Goal: Find specific page/section: Find specific page/section

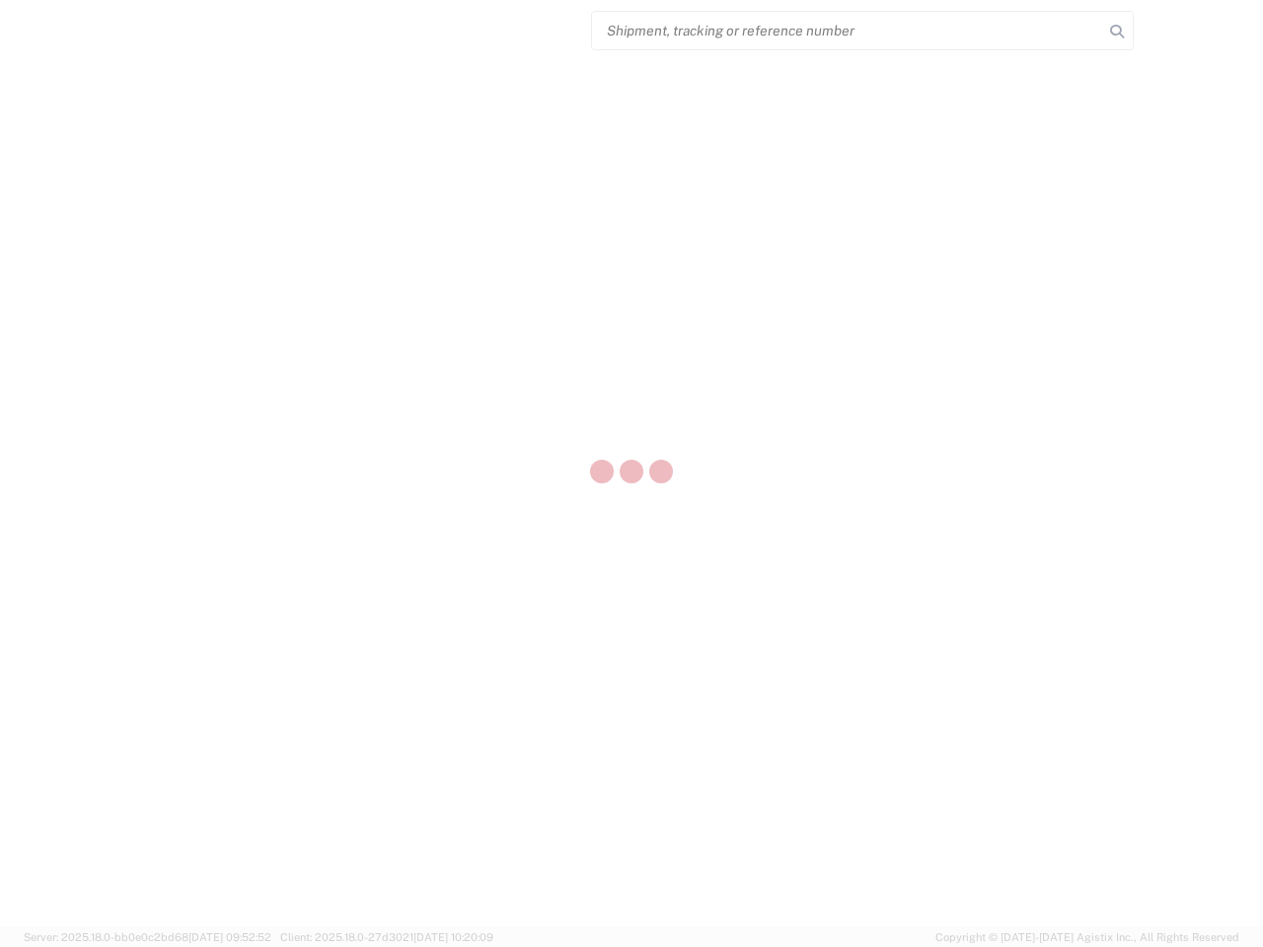
select select "US"
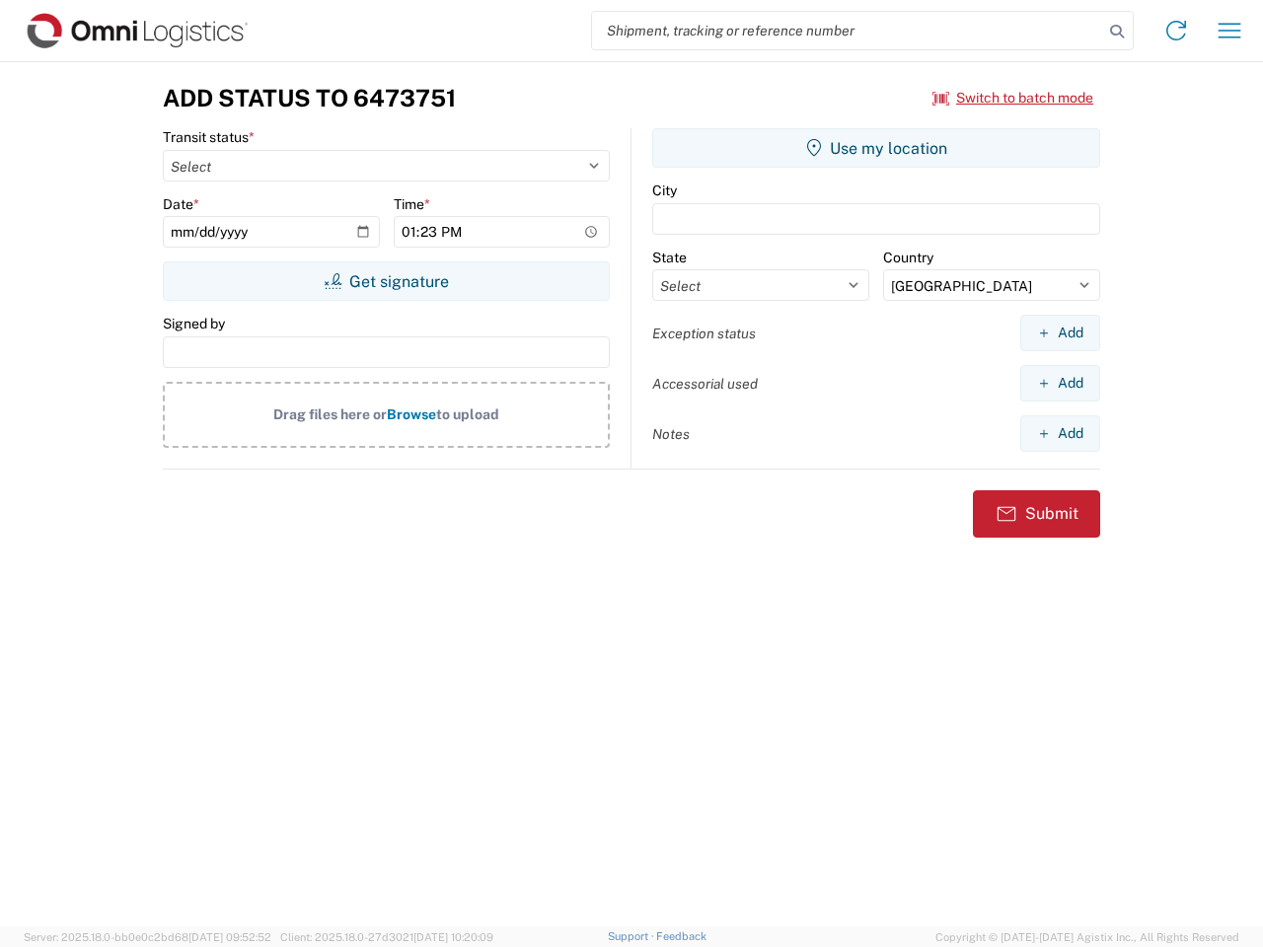
click at [847, 31] on input "search" at bounding box center [847, 30] width 511 height 37
click at [1117, 32] on icon at bounding box center [1117, 32] width 28 height 28
click at [1176, 31] on icon at bounding box center [1176, 31] width 32 height 32
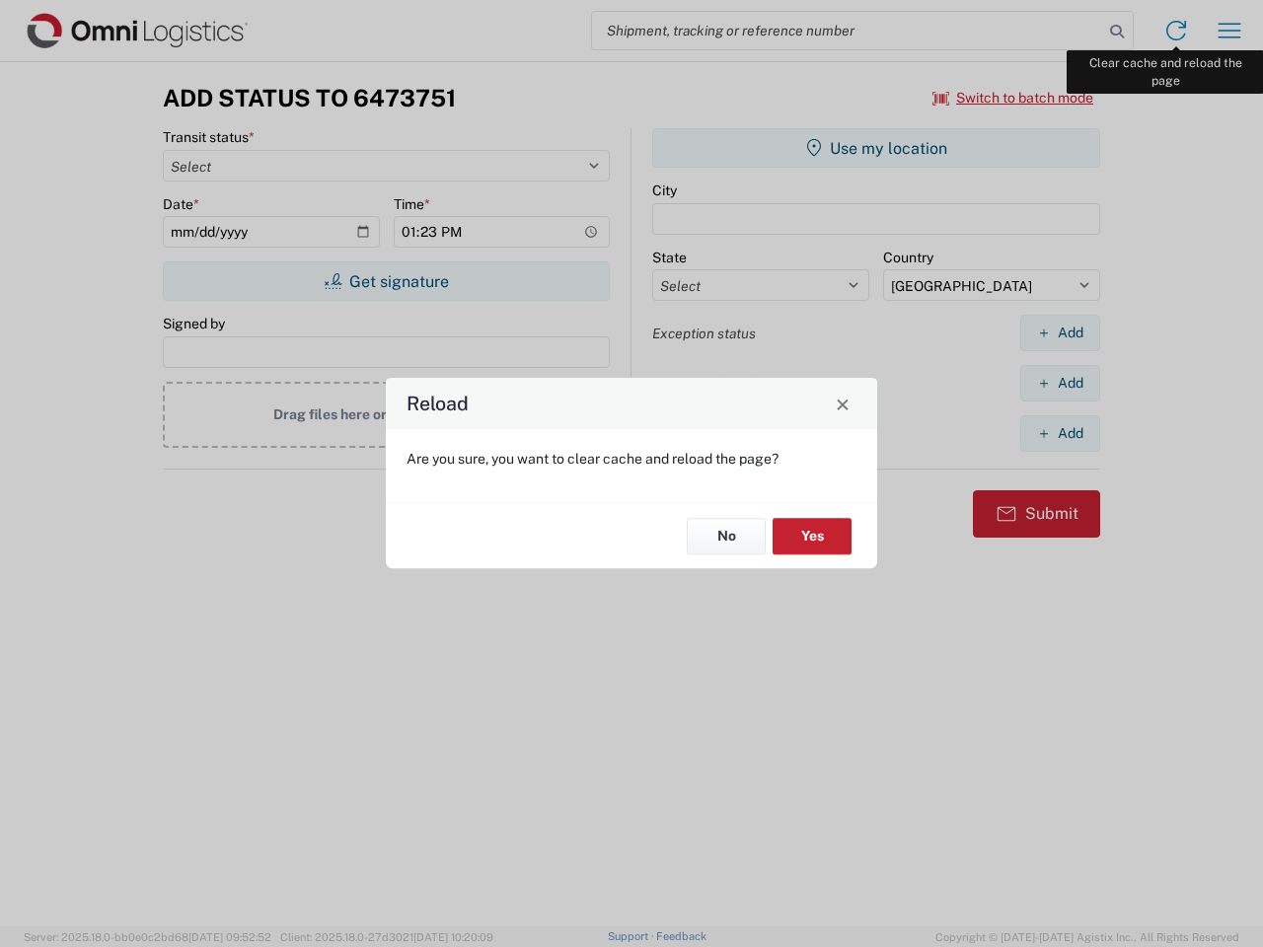
click at [1229, 31] on div "Reload Are you sure, you want to clear cache and reload the page? No Yes" at bounding box center [631, 473] width 1263 height 947
click at [1013, 98] on div "Reload Are you sure, you want to clear cache and reload the page? No Yes" at bounding box center [631, 473] width 1263 height 947
click at [386, 281] on div "Reload Are you sure, you want to clear cache and reload the page? No Yes" at bounding box center [631, 473] width 1263 height 947
click at [876, 148] on div "Reload Are you sure, you want to clear cache and reload the page? No Yes" at bounding box center [631, 473] width 1263 height 947
click at [1060, 332] on div "Reload Are you sure, you want to clear cache and reload the page? No Yes" at bounding box center [631, 473] width 1263 height 947
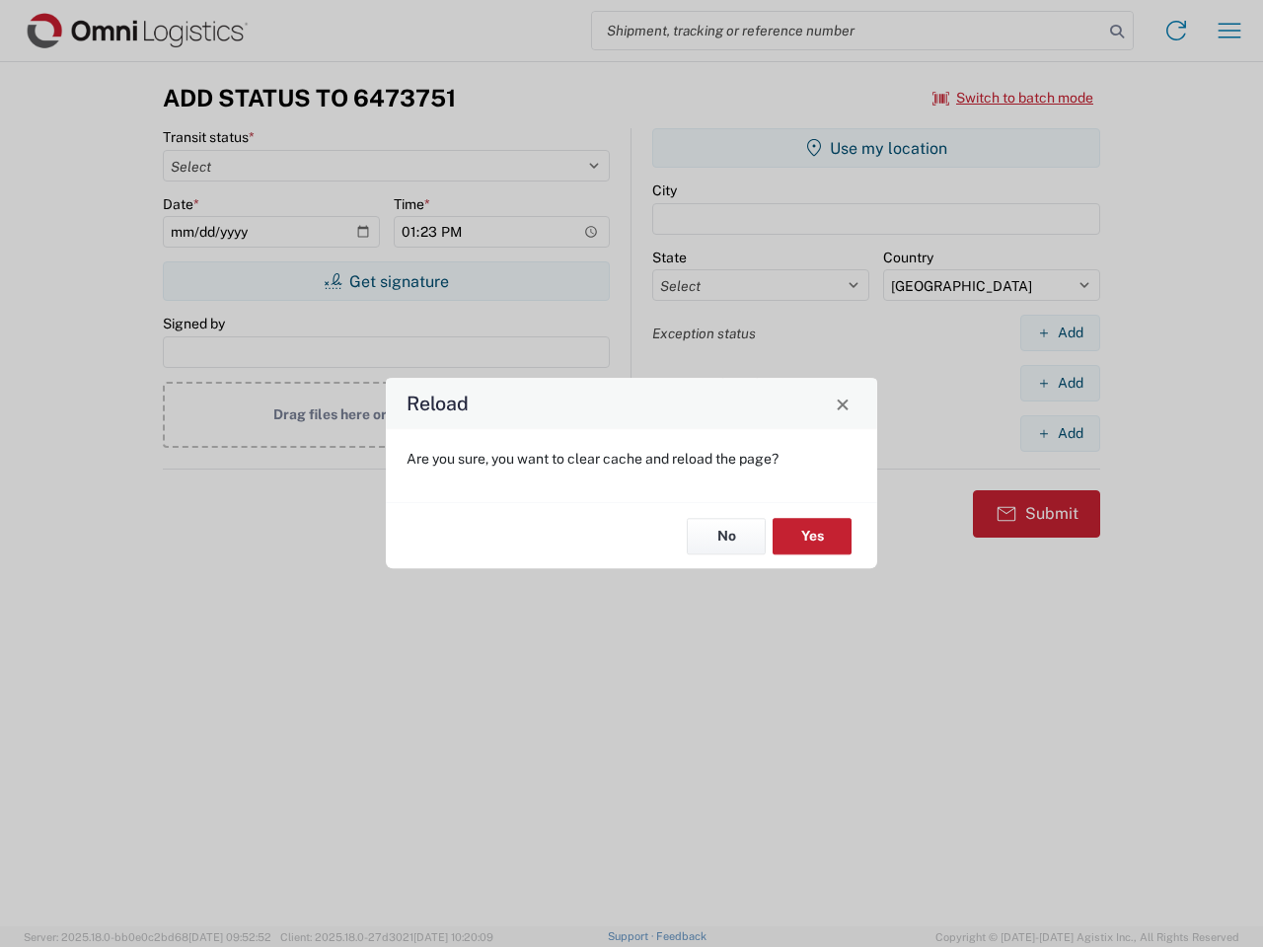
click at [1060, 383] on div "Reload Are you sure, you want to clear cache and reload the page? No Yes" at bounding box center [631, 473] width 1263 height 947
click at [1060, 433] on div "Reload Are you sure, you want to clear cache and reload the page? No Yes" at bounding box center [631, 473] width 1263 height 947
